Goal: Transaction & Acquisition: Purchase product/service

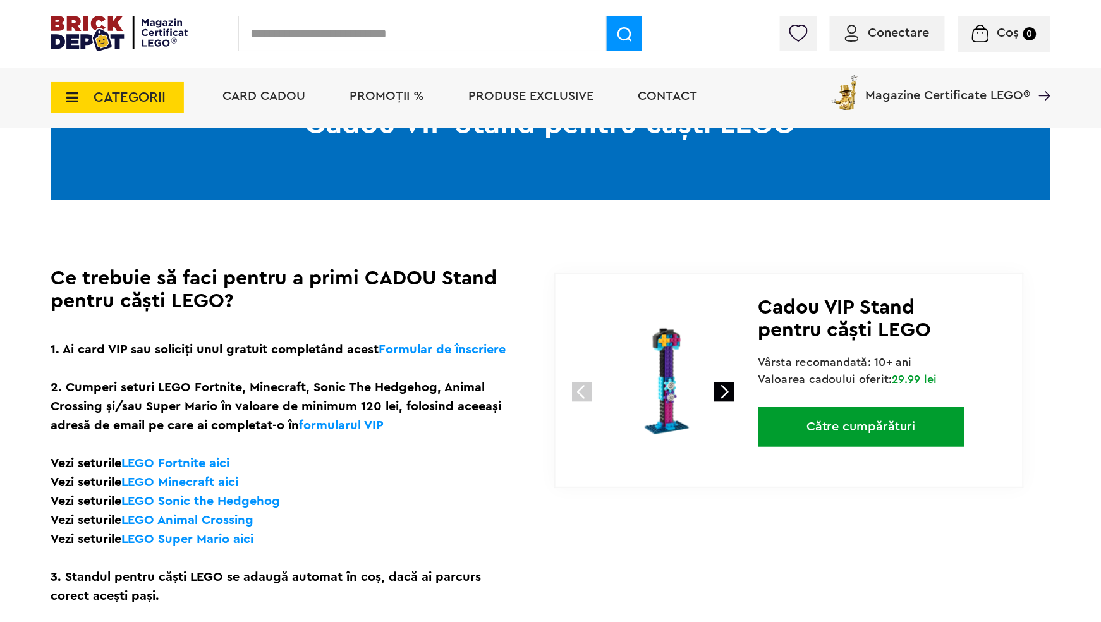
scroll to position [253, 0]
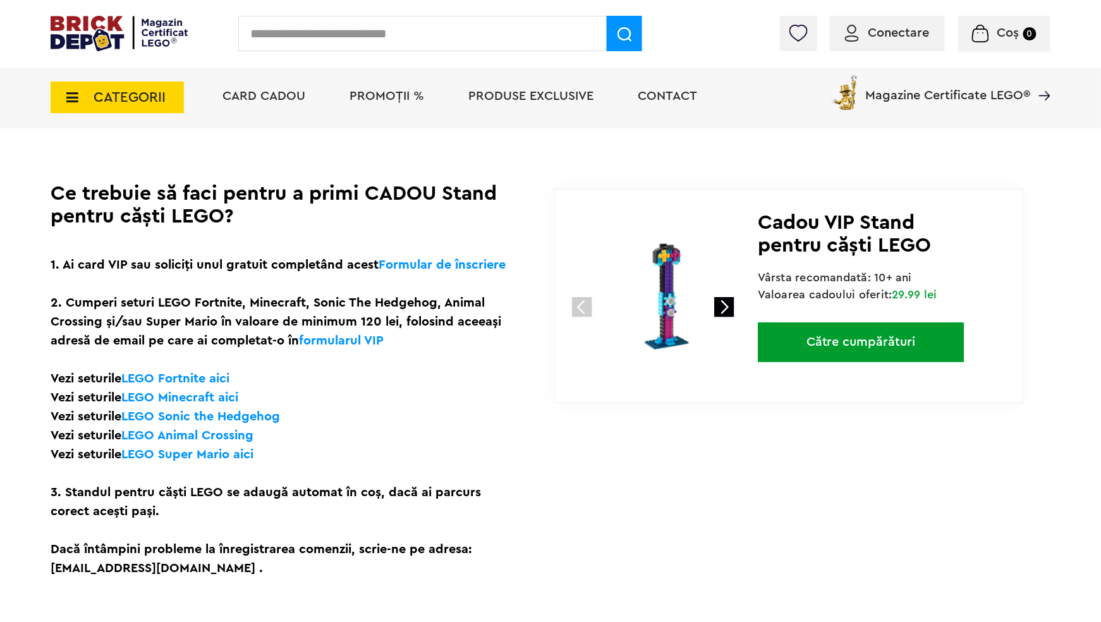
click at [726, 312] on link at bounding box center [724, 307] width 20 height 20
click at [726, 311] on link at bounding box center [724, 307] width 20 height 20
click at [576, 306] on link at bounding box center [582, 307] width 20 height 20
click at [744, 300] on div "1" at bounding box center [656, 285] width 202 height 191
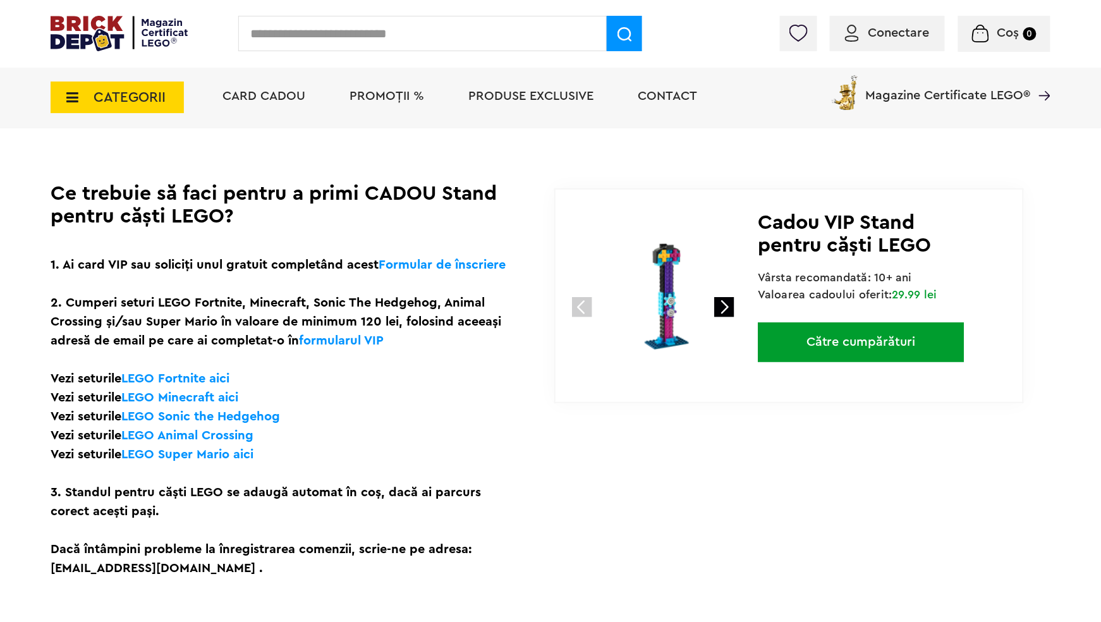
click at [681, 296] on img at bounding box center [668, 296] width 169 height 169
click at [667, 307] on img at bounding box center [668, 296] width 169 height 169
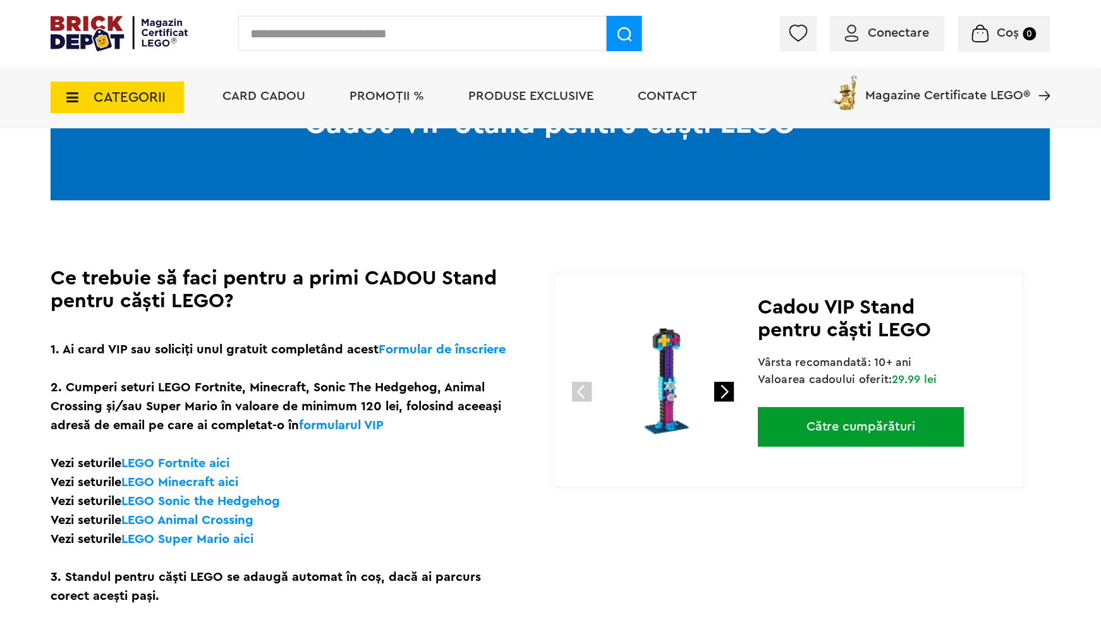
click at [907, 33] on span "Conectare" at bounding box center [898, 33] width 61 height 13
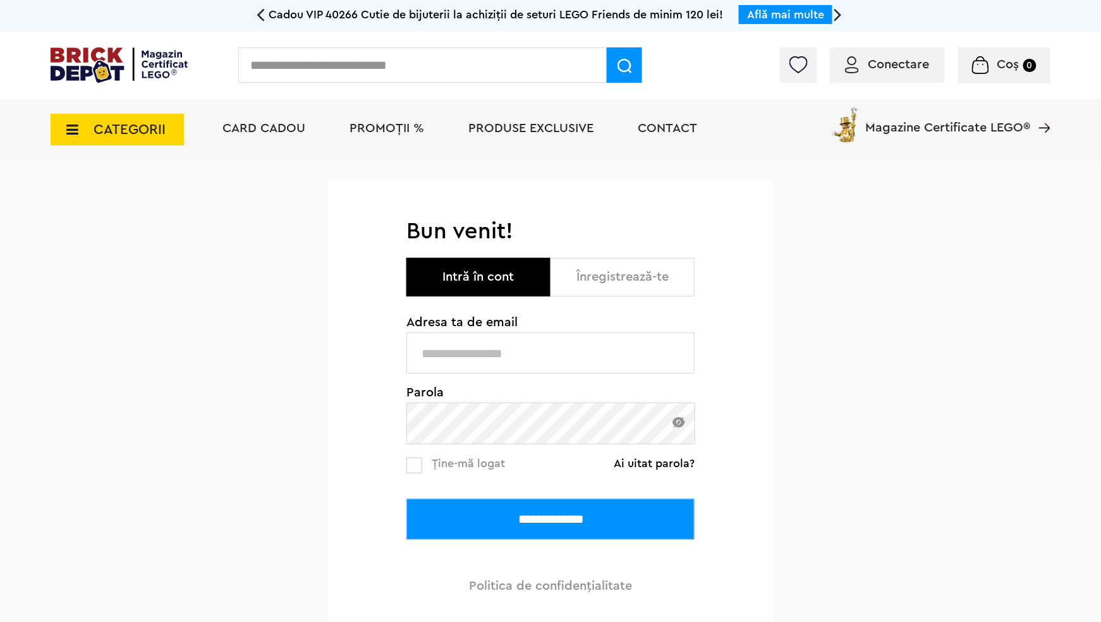
type input "**********"
click at [494, 512] on input "**********" at bounding box center [550, 519] width 288 height 41
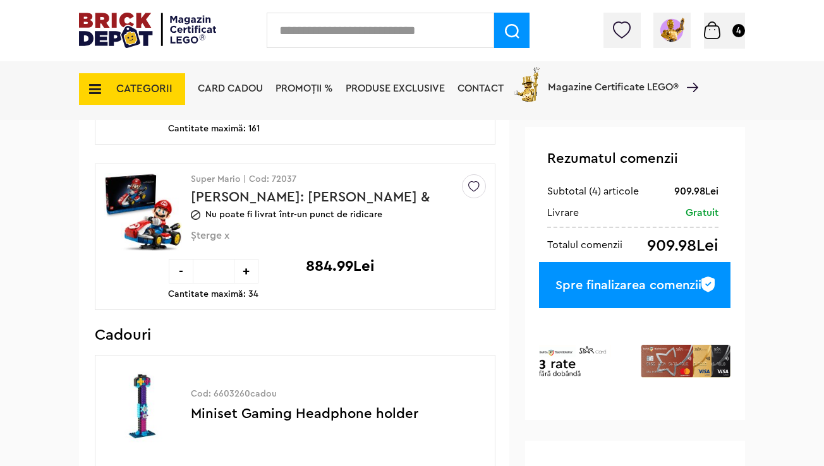
scroll to position [316, 0]
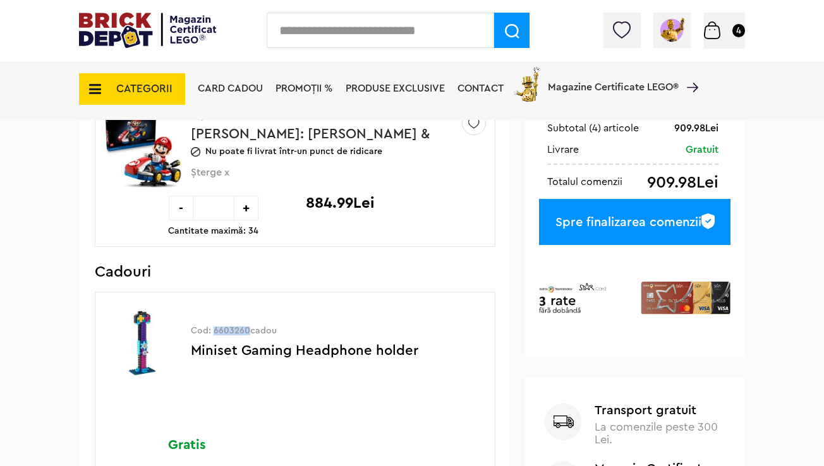
drag, startPoint x: 246, startPoint y: 330, endPoint x: 214, endPoint y: 326, distance: 33.2
click at [214, 327] on p "Cod: 6603260cadou" at bounding box center [333, 331] width 285 height 9
copy p "6603260"
click at [290, 85] on span "PROMOȚII %" at bounding box center [305, 88] width 58 height 10
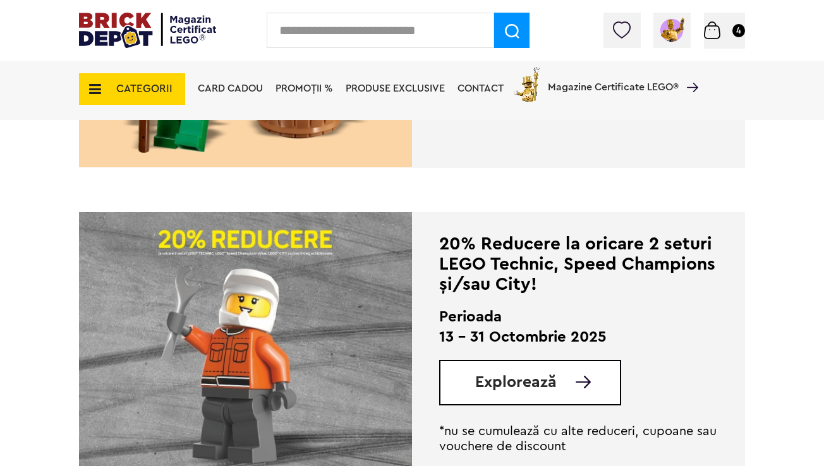
scroll to position [316, 0]
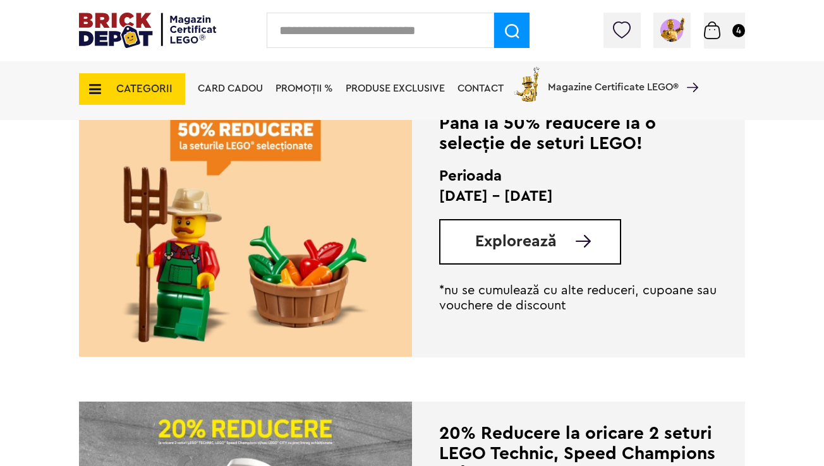
click at [483, 235] on span "Explorează" at bounding box center [516, 242] width 82 height 16
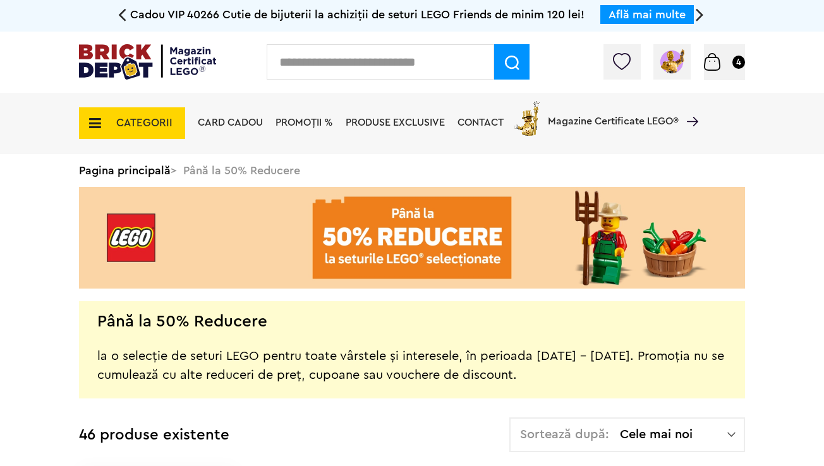
click at [308, 119] on span "PROMOȚII %" at bounding box center [305, 123] width 58 height 10
